Goal: Information Seeking & Learning: Check status

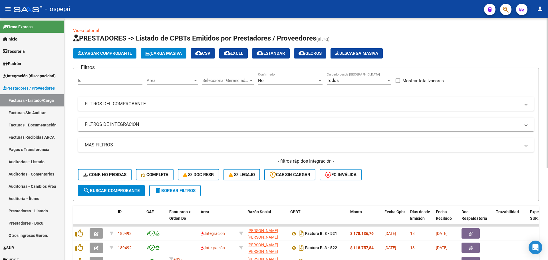
click at [527, 105] on span at bounding box center [526, 104] width 2 height 6
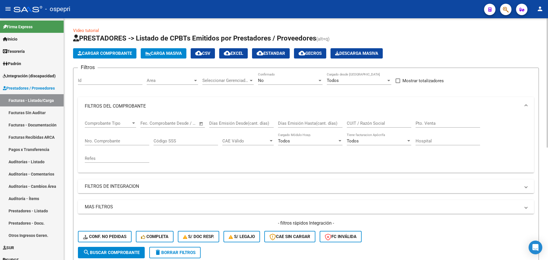
click at [365, 124] on input "CUIT / Razón Social" at bounding box center [379, 123] width 65 height 5
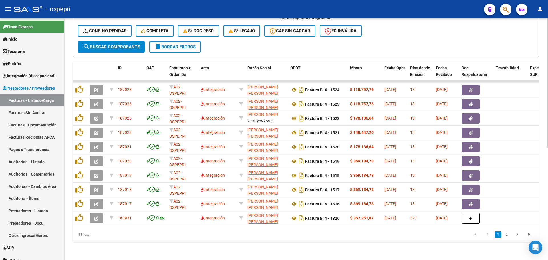
scroll to position [210, 0]
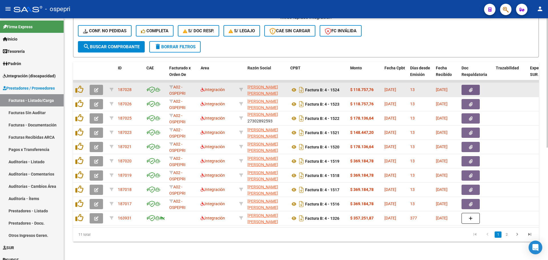
type input "27302892593"
click at [97, 88] on icon "button" at bounding box center [96, 90] width 4 height 4
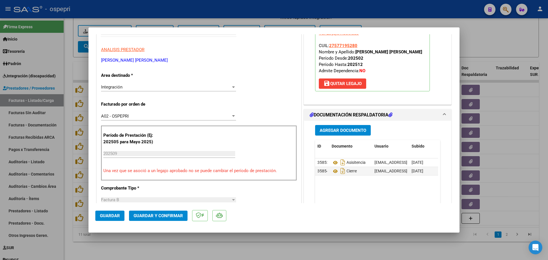
scroll to position [114, 0]
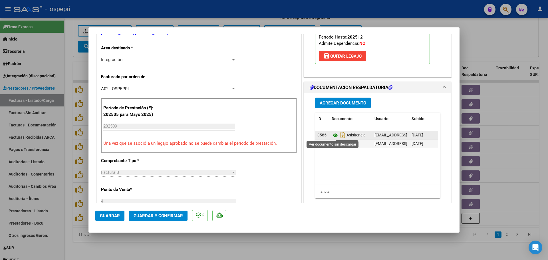
click at [334, 136] on icon at bounding box center [335, 135] width 7 height 7
type input "$ 0,00"
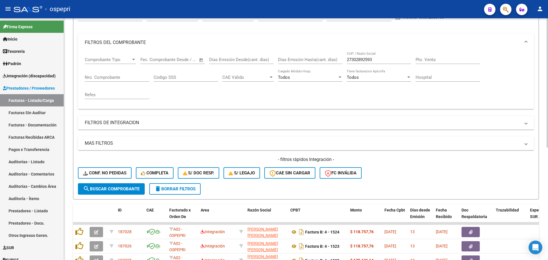
scroll to position [0, 0]
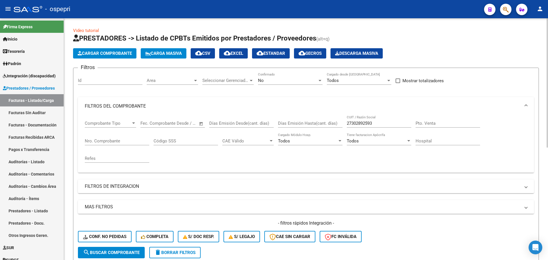
click at [382, 124] on input "27302892593" at bounding box center [379, 123] width 65 height 5
type input "[PERSON_NAME]"
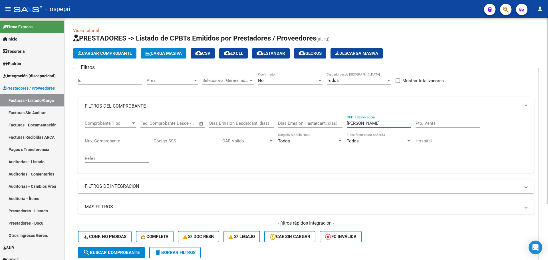
click at [320, 80] on div at bounding box center [320, 80] width 3 height 1
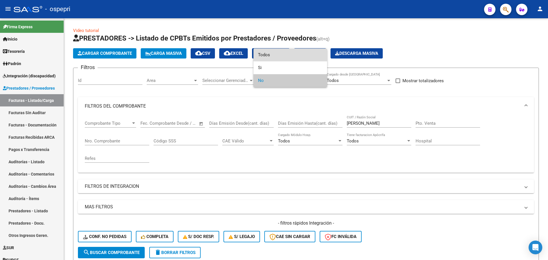
click at [280, 57] on span "Todos" at bounding box center [290, 55] width 65 height 13
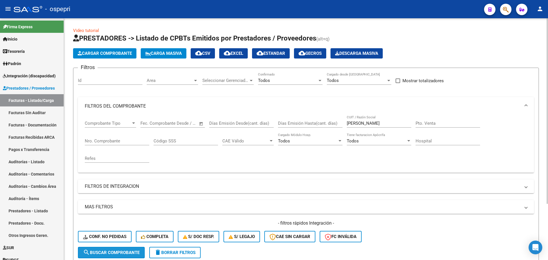
click at [128, 251] on span "search Buscar Comprobante" at bounding box center [111, 252] width 57 height 5
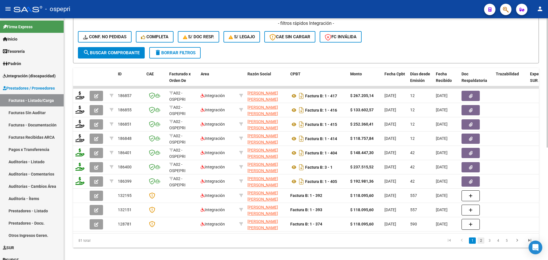
click at [481, 244] on link "2" at bounding box center [481, 241] width 7 height 6
